Goal: Task Accomplishment & Management: Manage account settings

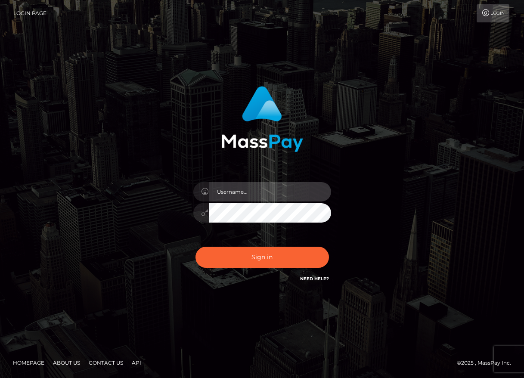
click at [282, 190] on input "text" at bounding box center [270, 191] width 122 height 19
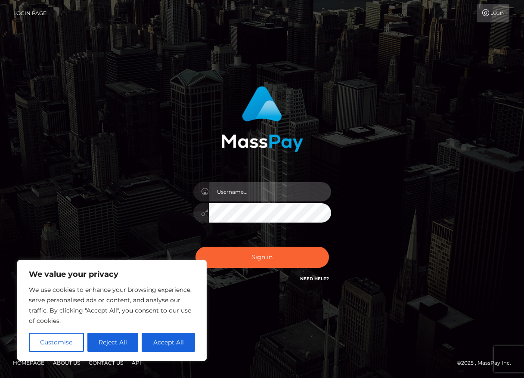
type input "[PERSON_NAME][EMAIL_ADDRESS][DOMAIN_NAME]"
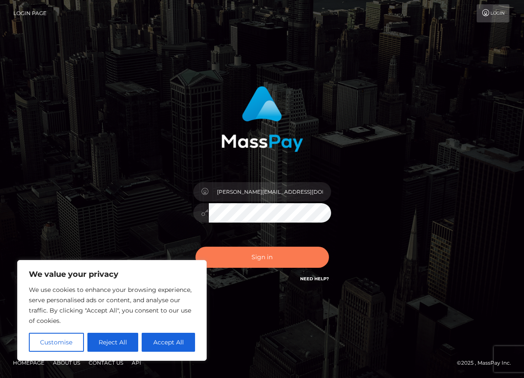
click at [242, 254] on button "Sign in" at bounding box center [263, 257] width 134 height 21
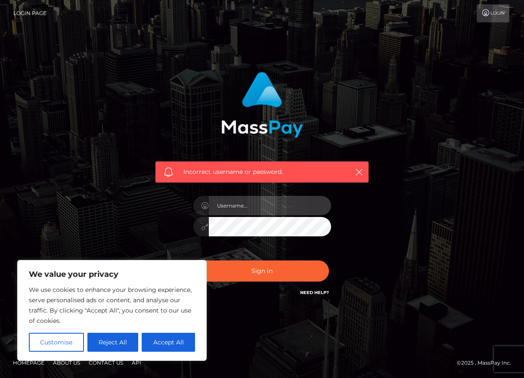
click at [274, 211] on input "text" at bounding box center [270, 205] width 122 height 19
type input "derron.meechan07@gmail.com"
click at [100, 223] on div "Incorrect username or password. derron.meechan07@gmail.com" at bounding box center [262, 189] width 491 height 248
click at [196, 261] on button "Sign in" at bounding box center [263, 271] width 134 height 21
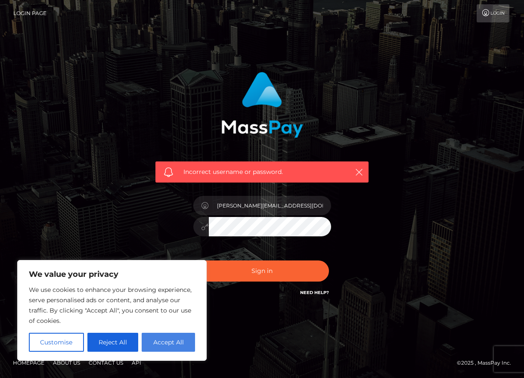
click at [170, 345] on button "Accept All" at bounding box center [168, 342] width 53 height 19
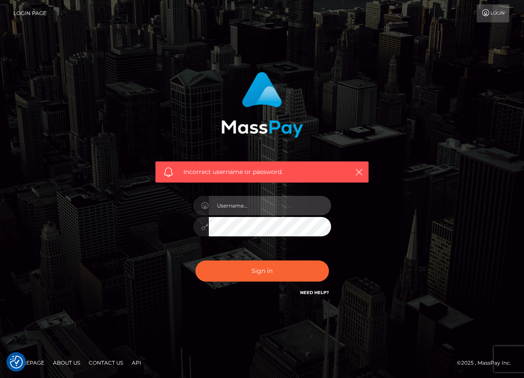
click at [256, 211] on input "text" at bounding box center [270, 205] width 122 height 19
click at [160, 189] on div "Incorrect username or password." at bounding box center [262, 184] width 226 height 239
type input "derron.meechan07@gmail.com"
drag, startPoint x: 394, startPoint y: 226, endPoint x: 353, endPoint y: 242, distance: 44.1
click at [393, 226] on div "Incorrect username or password. derron.meechan07@gmail.com" at bounding box center [262, 189] width 491 height 248
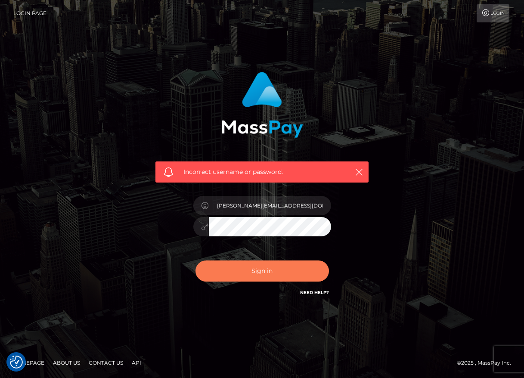
drag, startPoint x: 267, startPoint y: 272, endPoint x: 267, endPoint y: 266, distance: 6.5
click at [267, 271] on button "Sign in" at bounding box center [263, 271] width 134 height 21
